Goal: Task Accomplishment & Management: Use online tool/utility

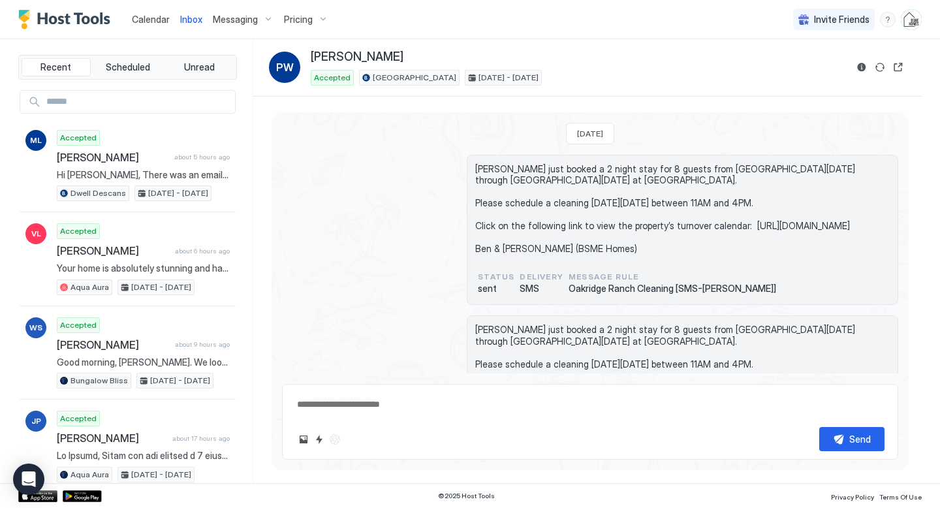
scroll to position [1165, 0]
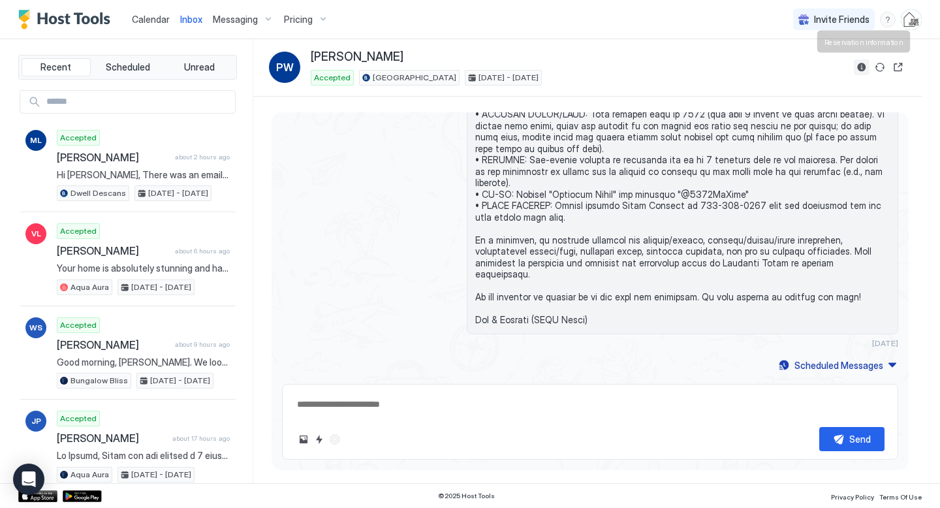
click at [858, 67] on button "Reservation information" at bounding box center [861, 67] width 16 height 16
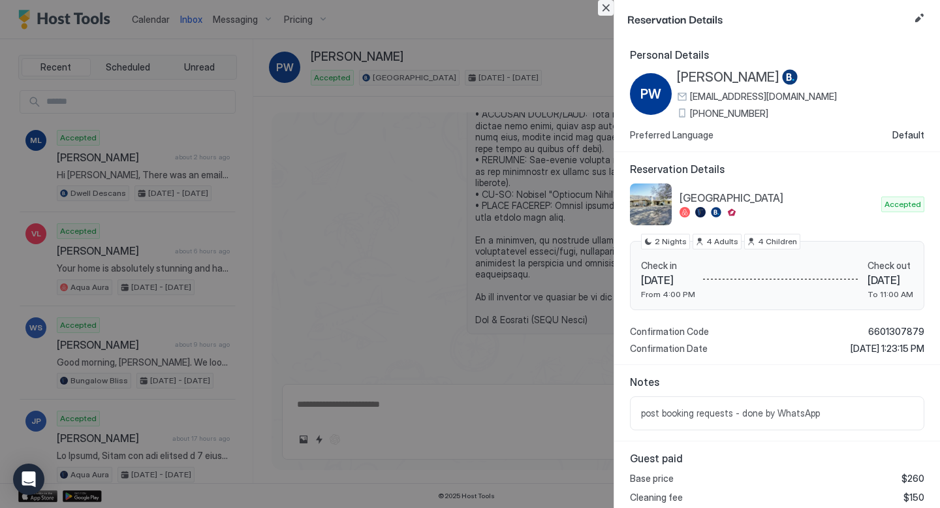
click at [607, 7] on button "Close" at bounding box center [606, 8] width 16 height 16
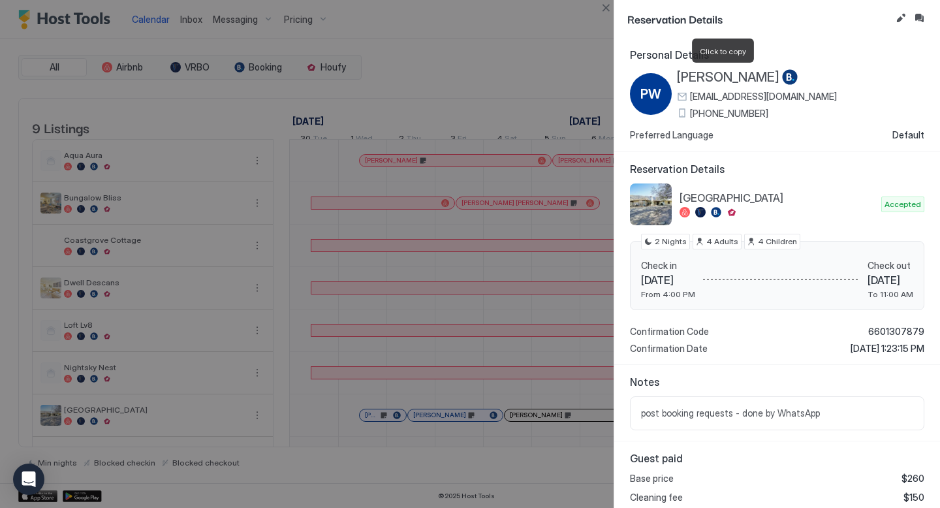
scroll to position [0, 724]
